Goal: Navigation & Orientation: Find specific page/section

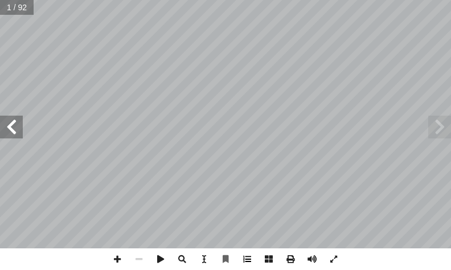
click at [246, 258] on span at bounding box center [247, 259] width 22 height 22
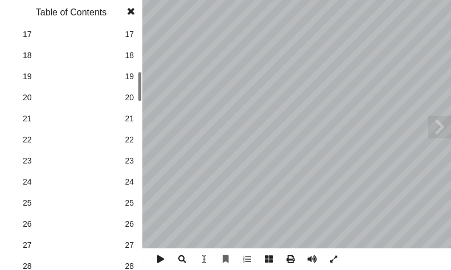
click at [128, 243] on span "27" at bounding box center [129, 245] width 9 height 12
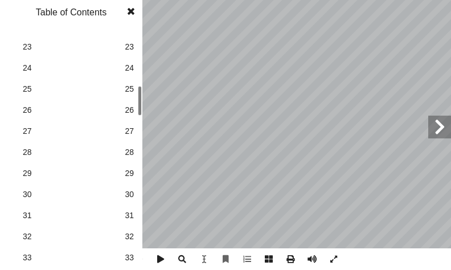
click at [131, 191] on span "30" at bounding box center [129, 195] width 9 height 12
click at [131, 9] on span at bounding box center [131, 11] width 21 height 23
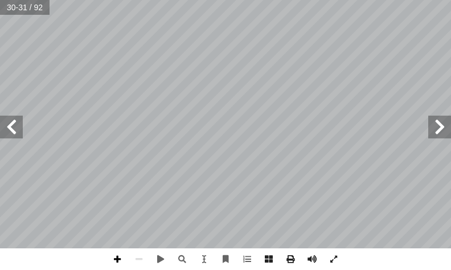
click at [119, 260] on span at bounding box center [118, 259] width 22 height 22
